Goal: Information Seeking & Learning: Learn about a topic

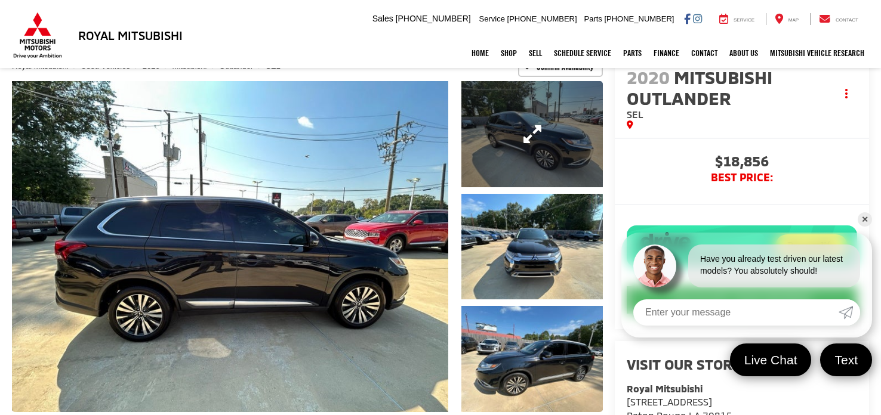
click at [488, 125] on link "Expand Photo 1" at bounding box center [531, 134] width 141 height 106
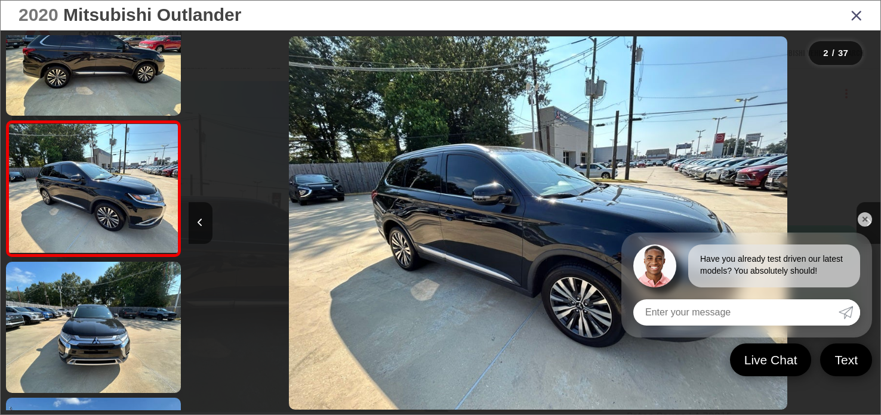
scroll to position [0, 692]
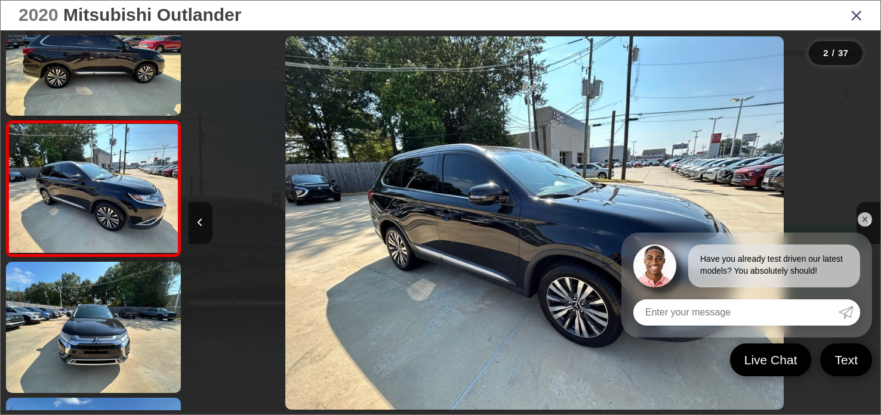
click at [869, 218] on link "✕" at bounding box center [865, 219] width 14 height 14
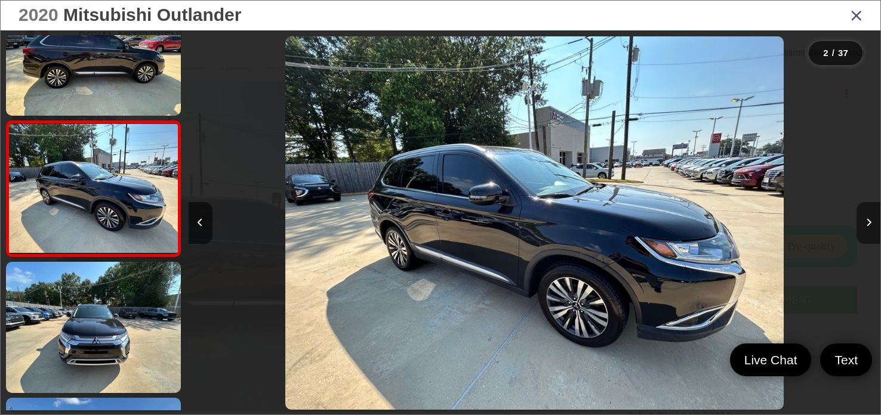
click at [874, 218] on button "Next image" at bounding box center [869, 223] width 24 height 42
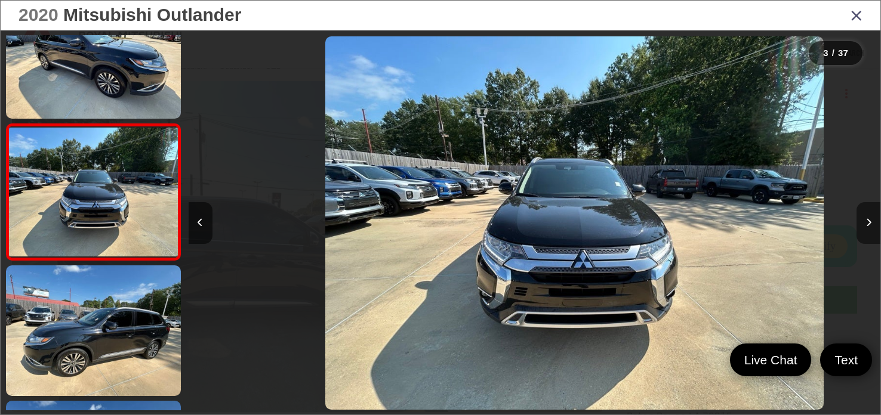
scroll to position [187, 0]
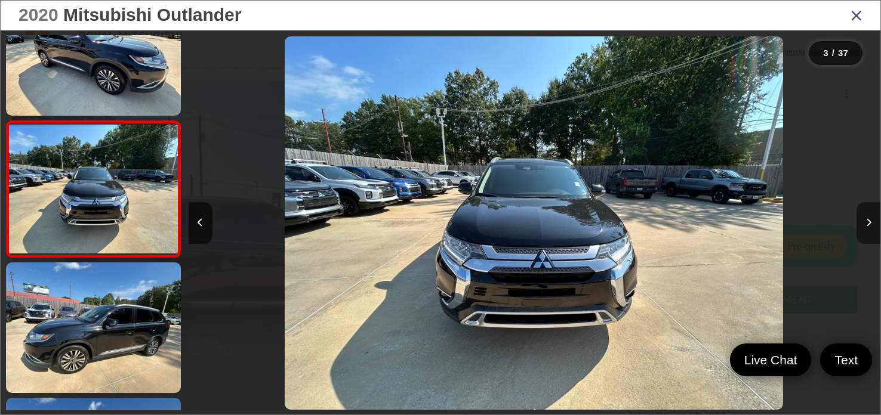
click at [874, 218] on button "Next image" at bounding box center [869, 223] width 24 height 42
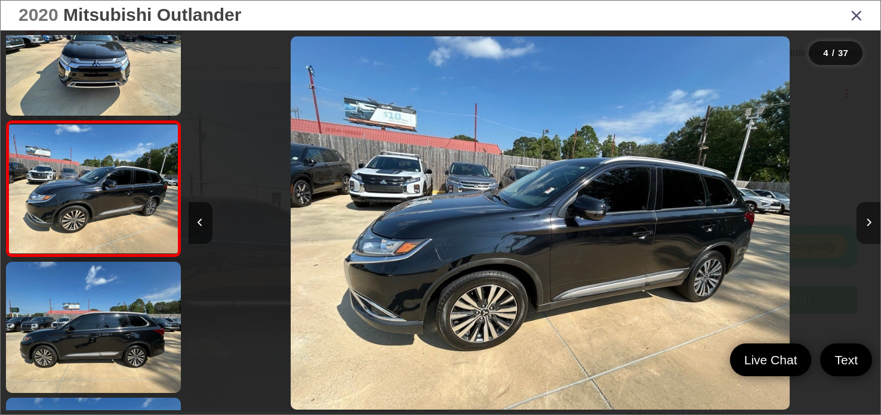
scroll to position [0, 2076]
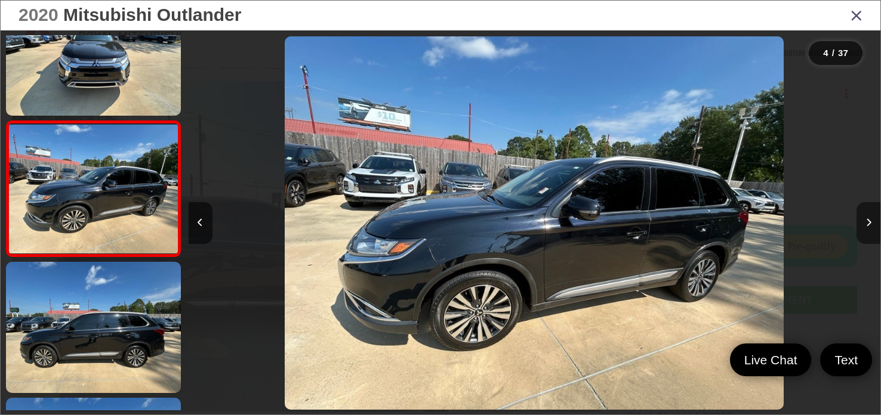
click at [874, 218] on button "Next image" at bounding box center [869, 223] width 24 height 42
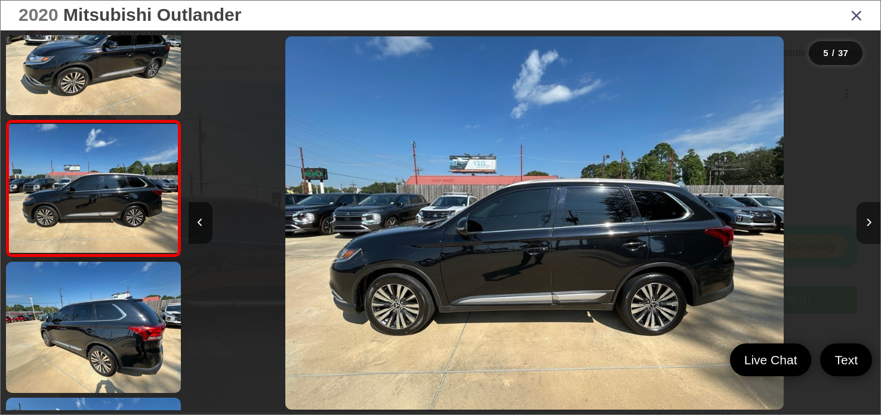
scroll to position [0, 2768]
click at [874, 217] on button "Next image" at bounding box center [869, 223] width 24 height 42
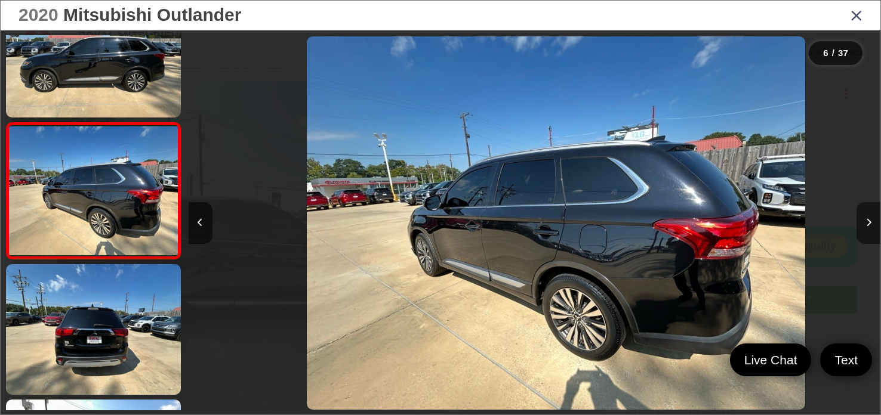
scroll to position [595, 0]
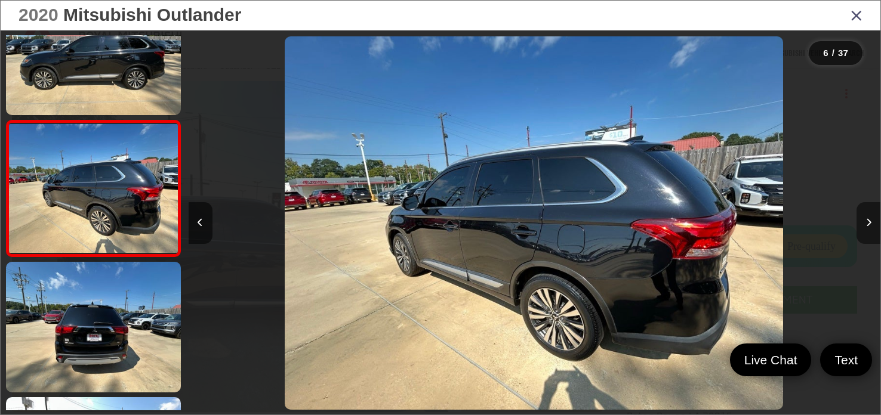
click at [874, 217] on button "Next image" at bounding box center [869, 223] width 24 height 42
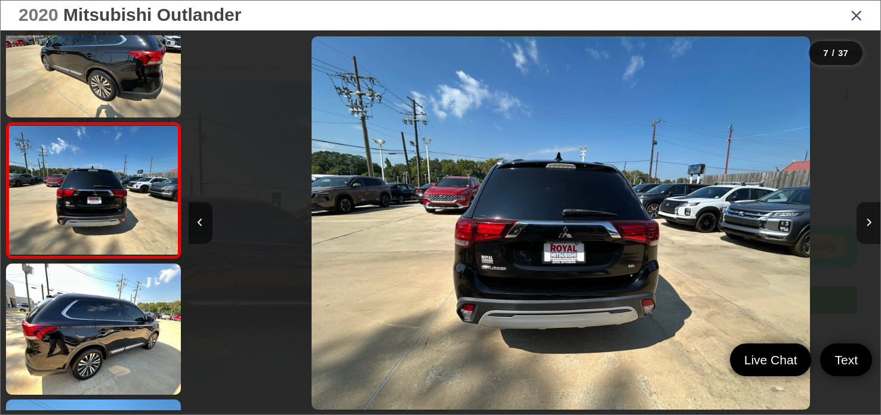
scroll to position [731, 0]
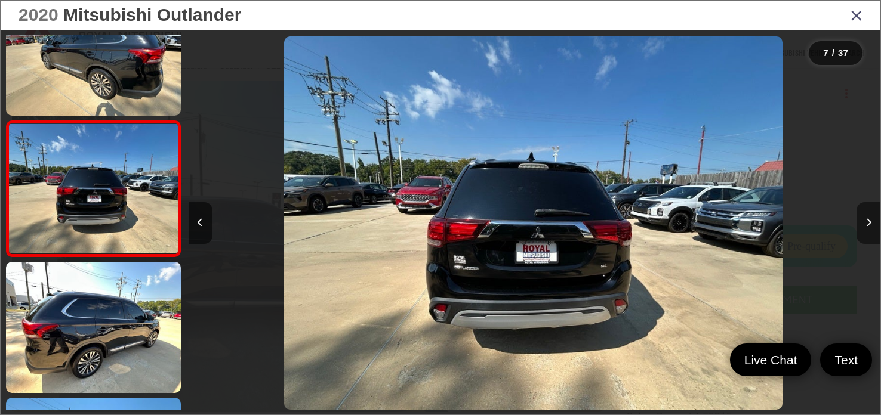
click at [874, 217] on button "Next image" at bounding box center [869, 223] width 24 height 42
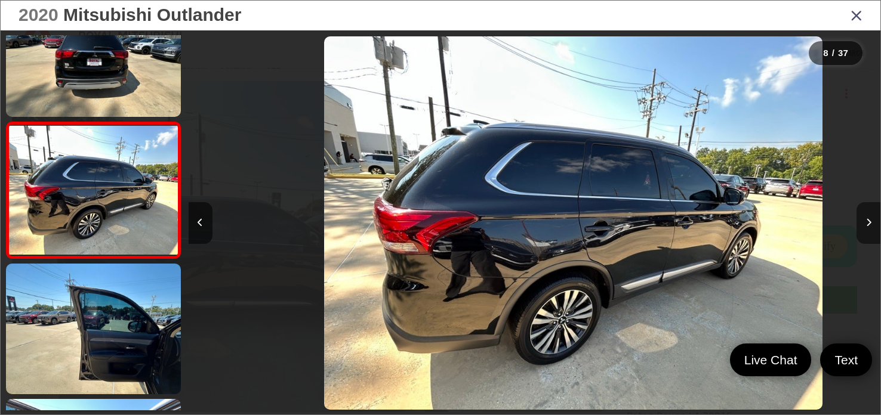
scroll to position [867, 0]
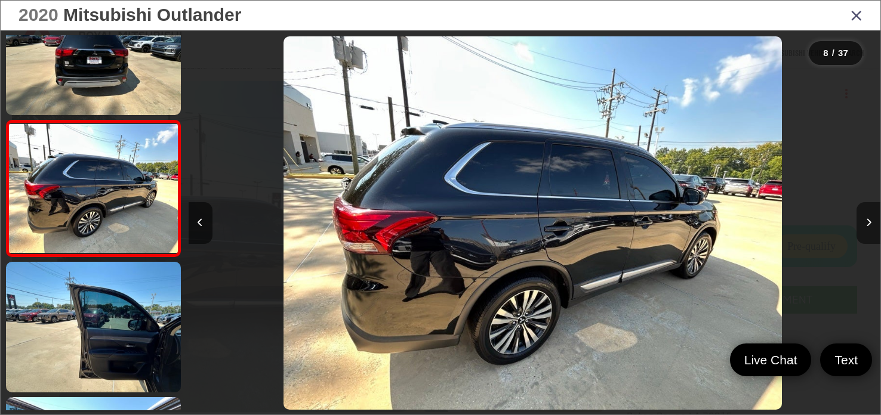
click at [874, 217] on button "Next image" at bounding box center [869, 223] width 24 height 42
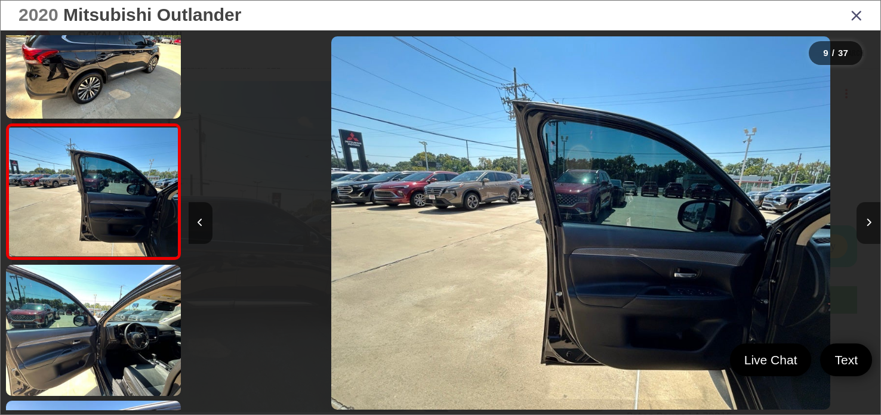
scroll to position [1002, 0]
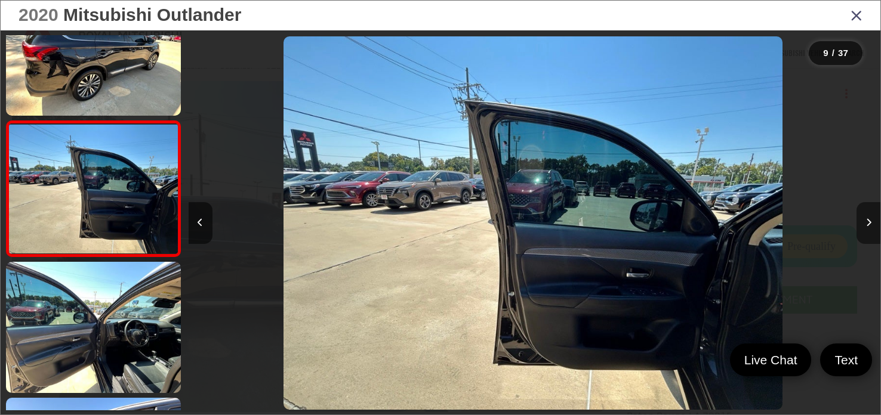
click at [874, 217] on button "Next image" at bounding box center [869, 223] width 24 height 42
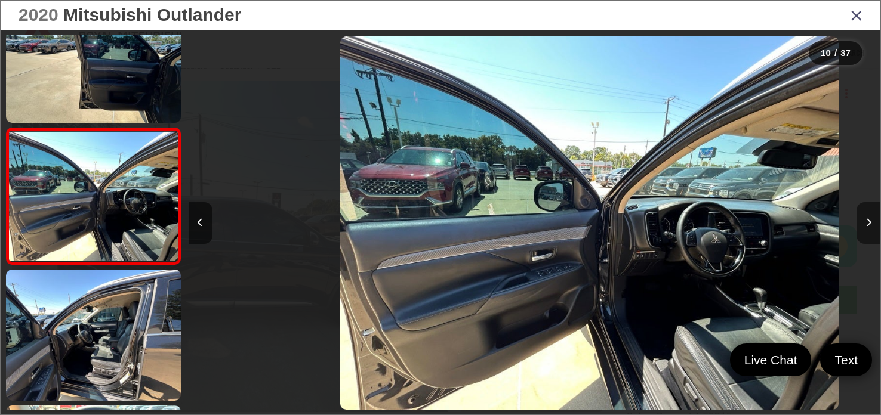
scroll to position [0, 0]
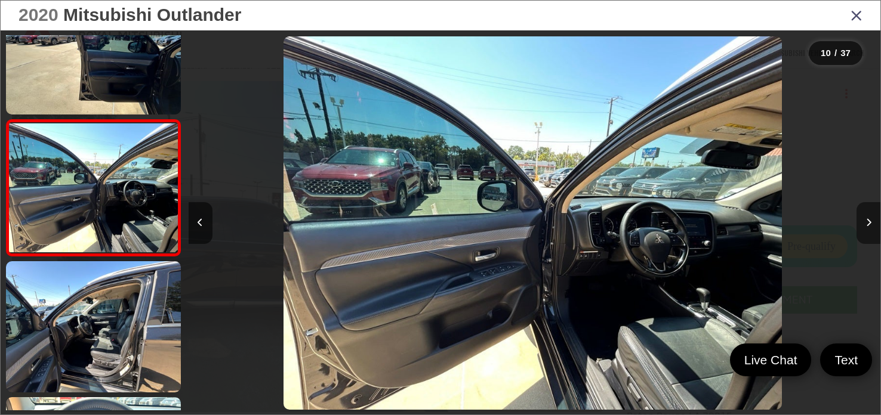
click at [874, 217] on button "Next image" at bounding box center [869, 223] width 24 height 42
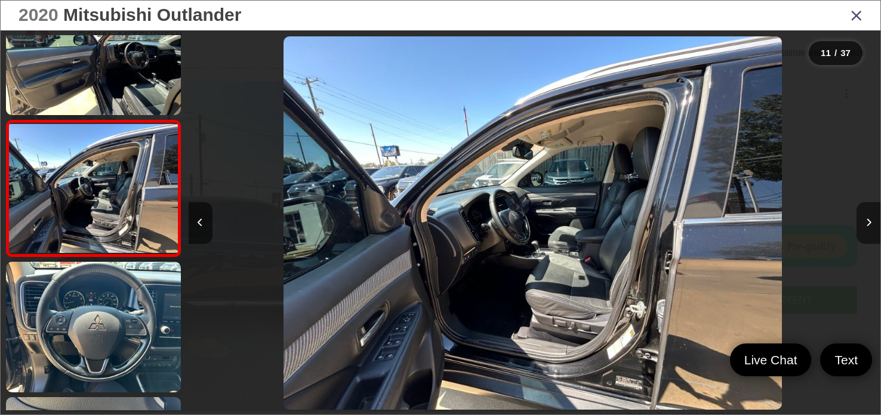
click at [874, 217] on button "Next image" at bounding box center [869, 223] width 24 height 42
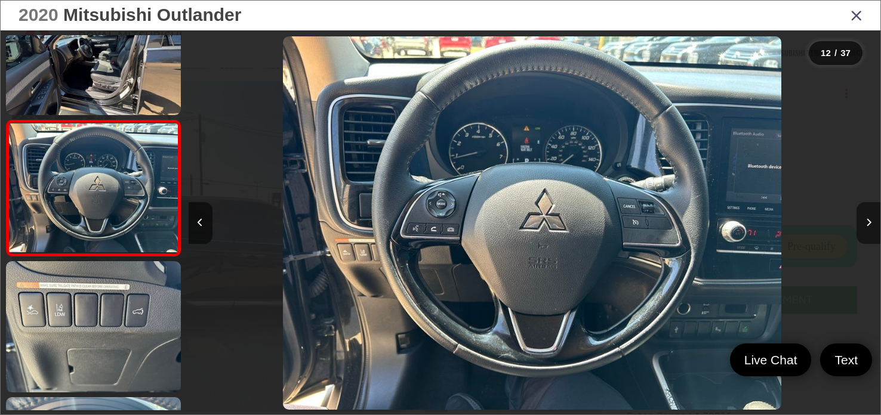
click at [874, 217] on button "Next image" at bounding box center [869, 223] width 24 height 42
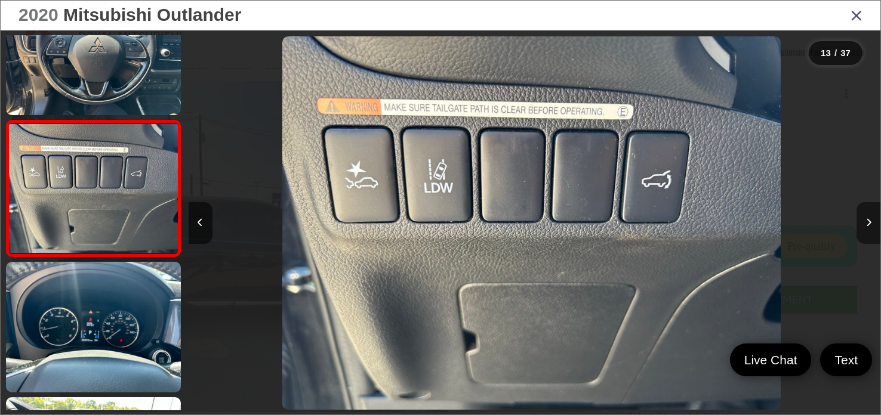
click at [879, 223] on button "Next image" at bounding box center [869, 223] width 24 height 42
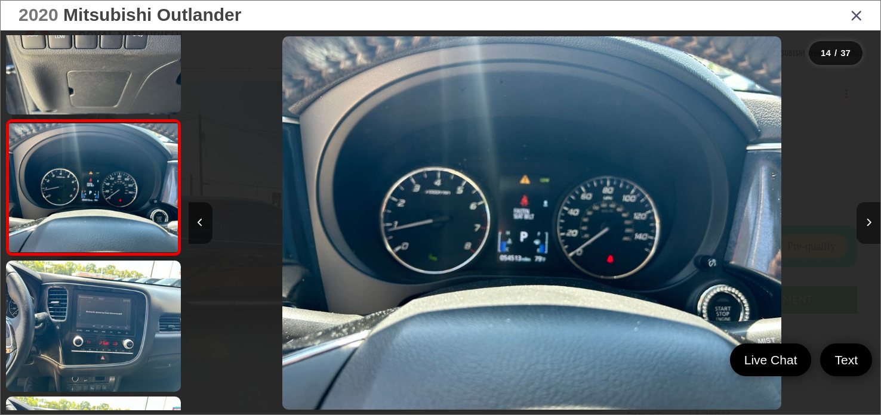
click at [879, 223] on button "Next image" at bounding box center [869, 223] width 24 height 42
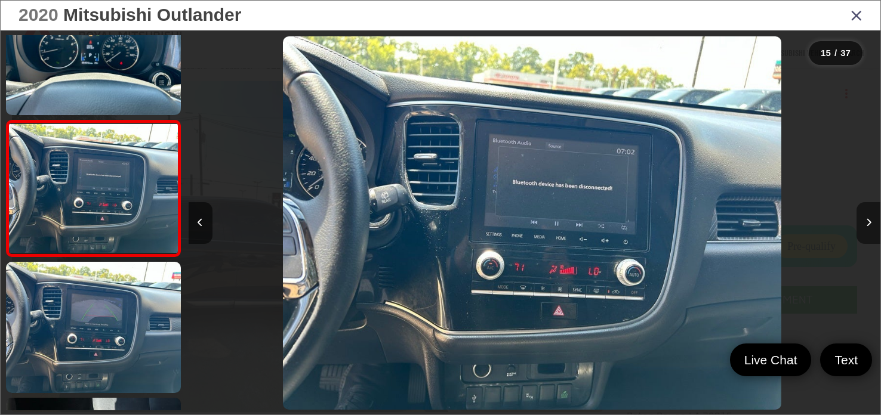
click at [870, 221] on icon "Next image" at bounding box center [868, 222] width 5 height 8
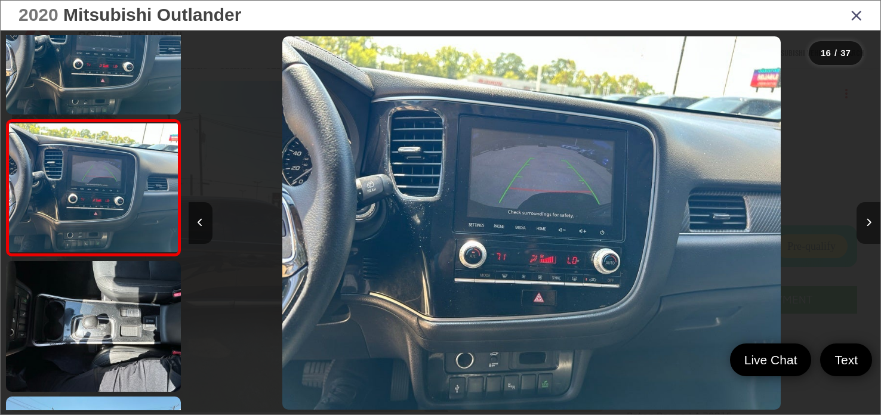
click at [870, 221] on icon "Next image" at bounding box center [868, 222] width 5 height 8
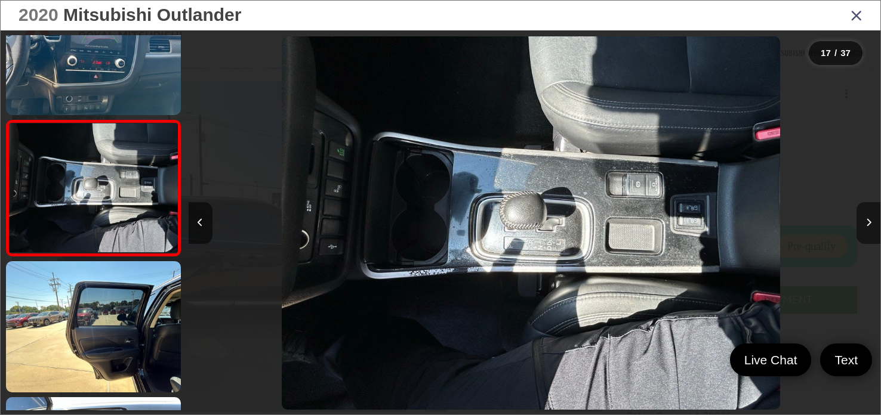
click at [870, 221] on icon "Next image" at bounding box center [868, 222] width 5 height 8
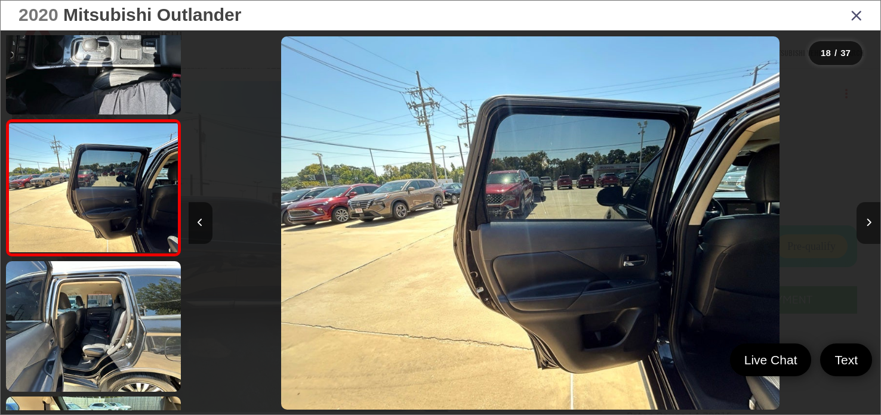
click at [870, 221] on icon "Next image" at bounding box center [868, 222] width 5 height 8
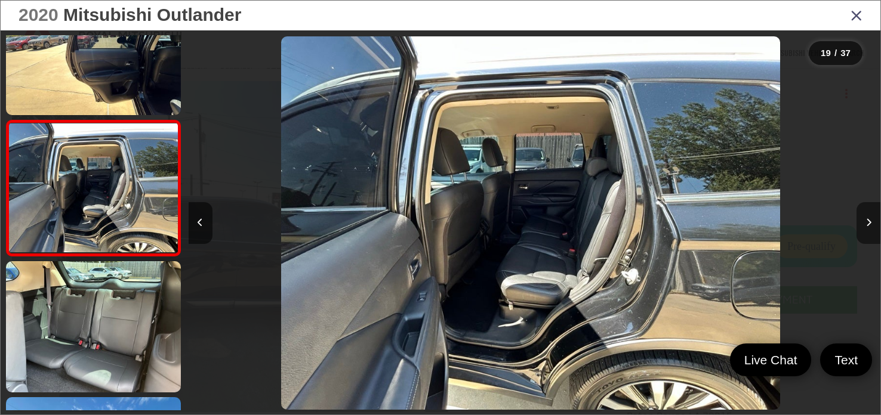
click at [870, 223] on icon "Next image" at bounding box center [868, 222] width 5 height 8
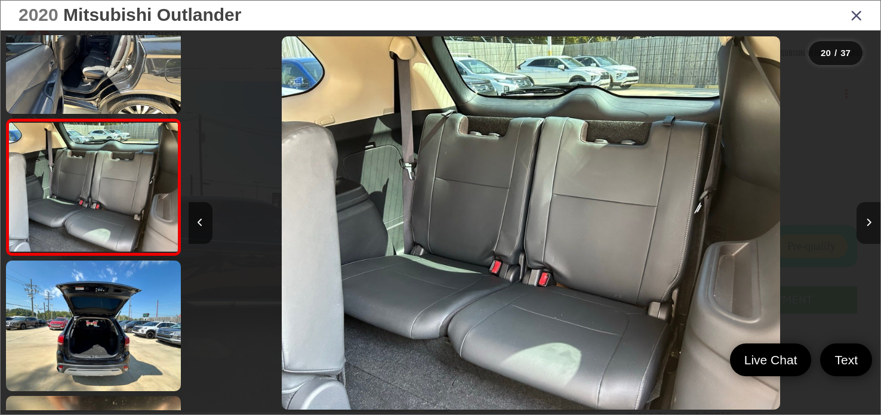
click at [871, 220] on button "Next image" at bounding box center [869, 223] width 24 height 42
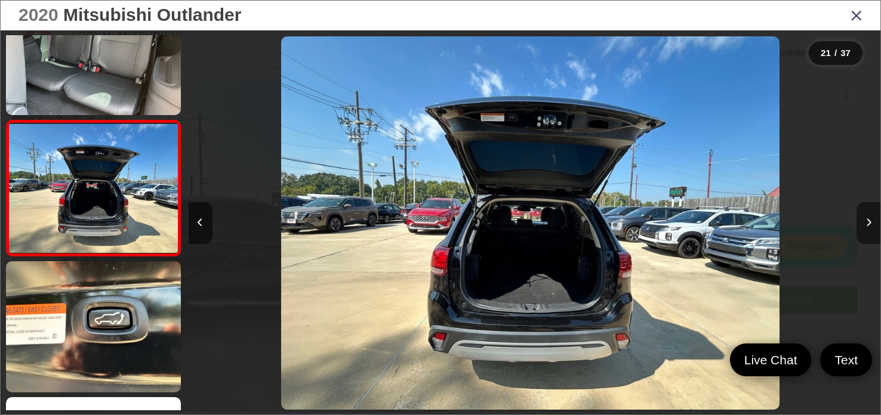
click at [874, 220] on button "Next image" at bounding box center [869, 223] width 24 height 42
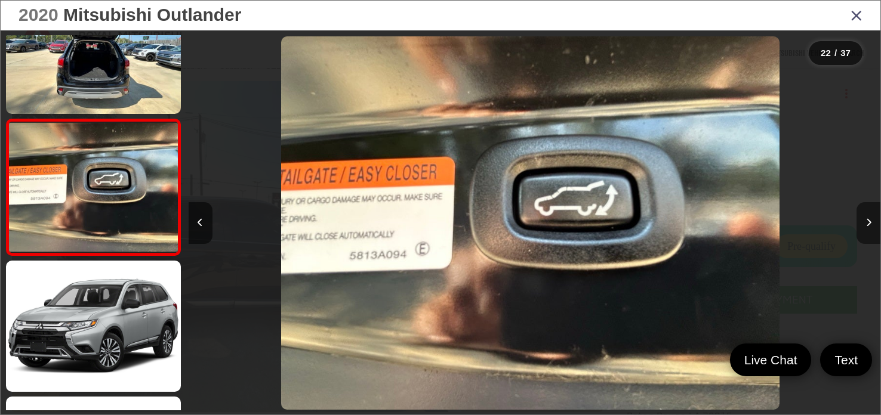
click at [876, 220] on button "Next image" at bounding box center [869, 223] width 24 height 42
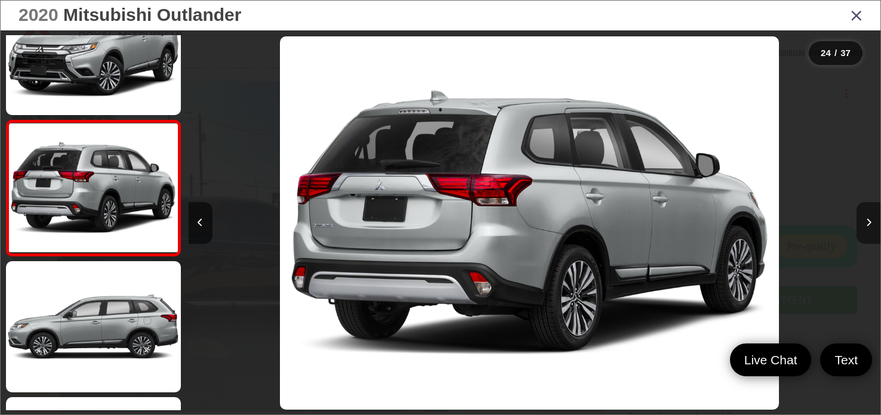
click at [877, 220] on button "Next image" at bounding box center [869, 223] width 24 height 42
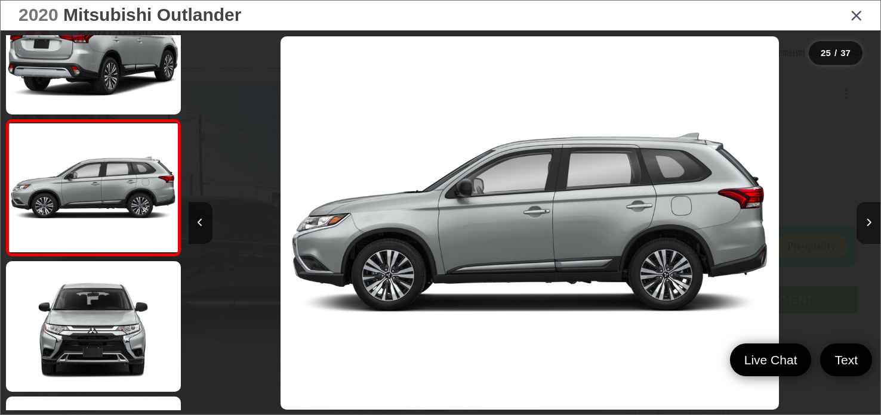
click at [877, 220] on button "Next image" at bounding box center [869, 223] width 24 height 42
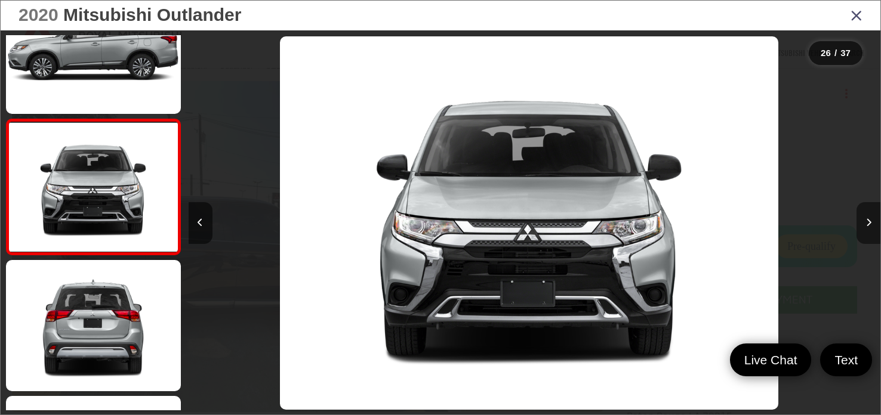
click at [877, 219] on button "Next image" at bounding box center [869, 223] width 24 height 42
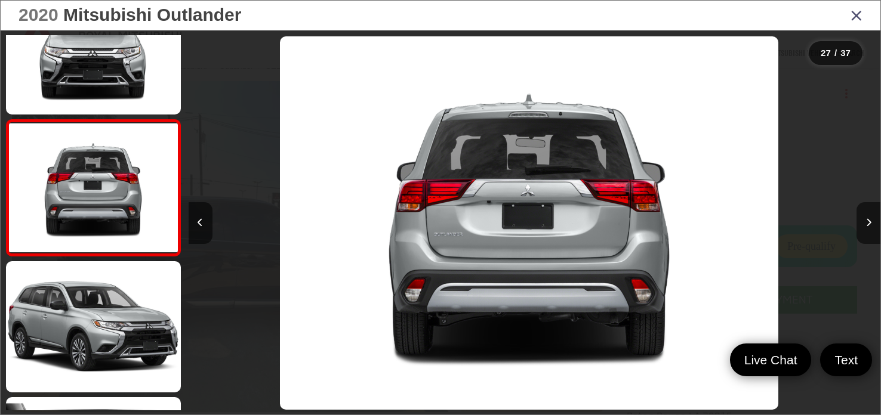
click at [854, 17] on icon "Close gallery" at bounding box center [857, 15] width 12 height 16
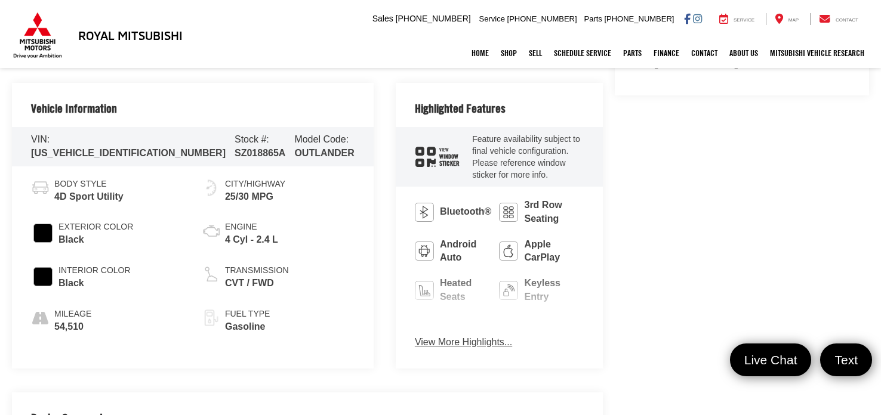
click at [415, 336] on button "View More Highlights..." at bounding box center [463, 343] width 97 height 14
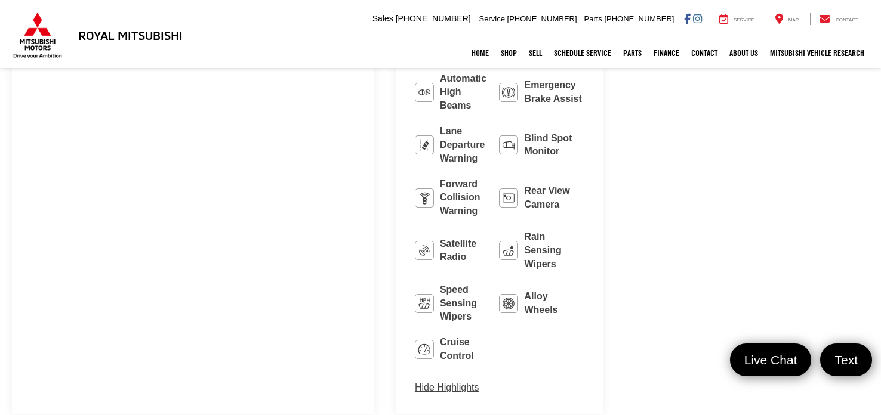
click at [415, 381] on button "Hide Highlights" at bounding box center [447, 388] width 64 height 14
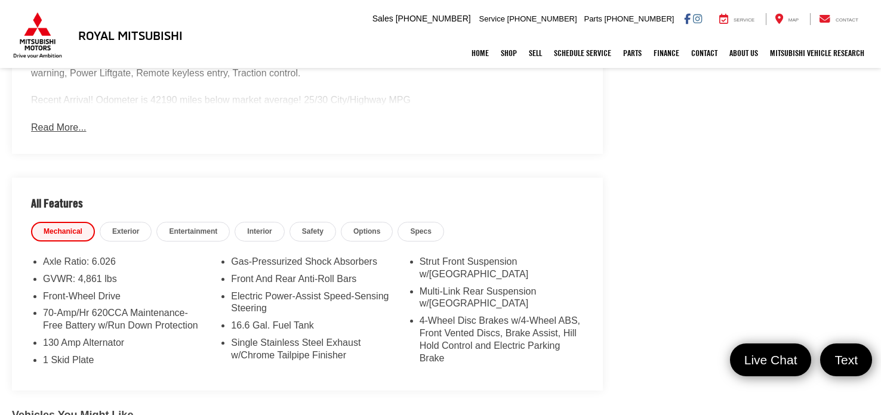
click at [38, 121] on button "Read More..." at bounding box center [58, 128] width 55 height 14
